Goal: Information Seeking & Learning: Check status

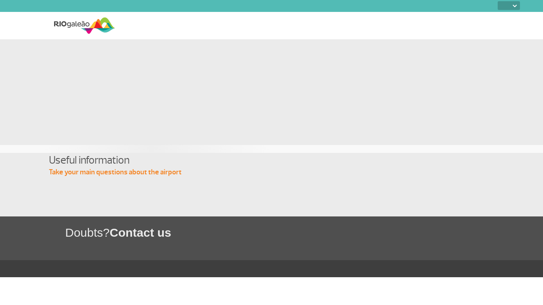
select select
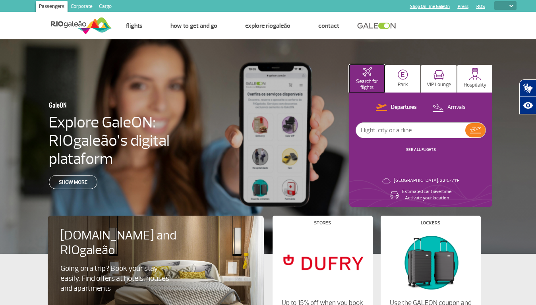
click at [367, 79] on p "Search for flights" at bounding box center [366, 85] width 27 height 12
click at [403, 79] on img at bounding box center [403, 75] width 10 height 10
click at [439, 79] on img at bounding box center [439, 75] width 11 height 10
click at [475, 79] on img at bounding box center [475, 74] width 12 height 12
click at [397, 108] on p "Departures" at bounding box center [404, 108] width 26 height 8
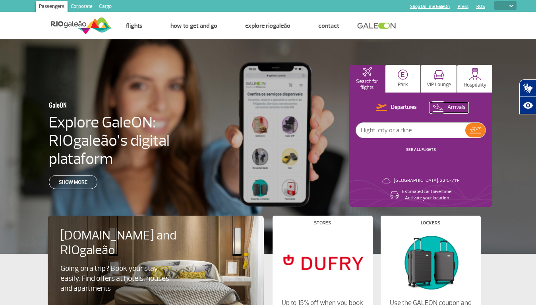
click at [449, 108] on p "Arrivals" at bounding box center [456, 108] width 18 height 8
click at [475, 130] on img at bounding box center [475, 130] width 11 height 7
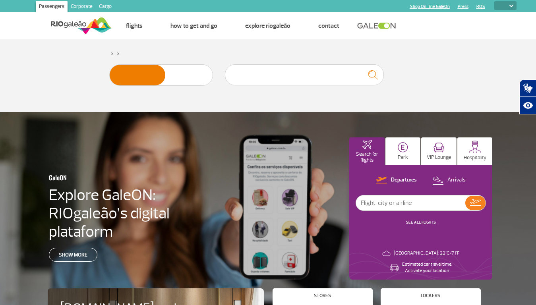
click at [528, 88] on icon "Abrir tradutor de língua de sinais." at bounding box center [528, 88] width 13 height 13
